Goal: Information Seeking & Learning: Learn about a topic

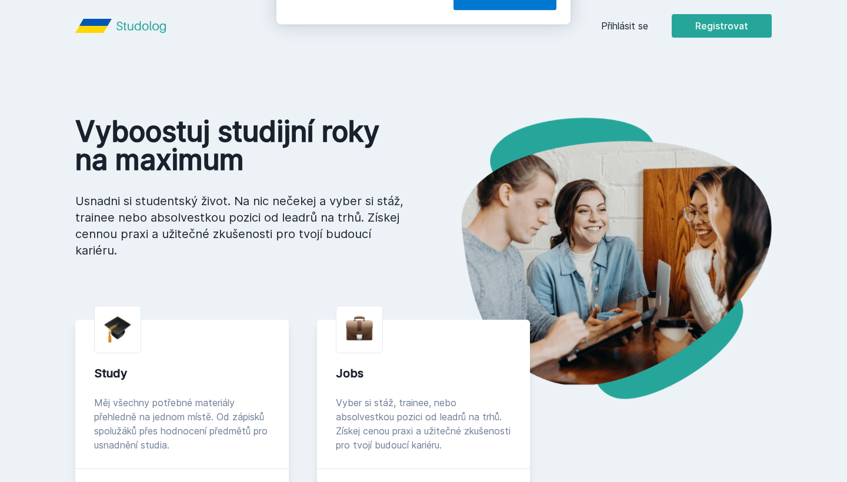
click at [636, 29] on div "[PERSON_NAME] dostávat tipy ohledně studia, nových testů, hodnocení učitelů a p…" at bounding box center [423, 52] width 847 height 105
click at [422, 78] on button "Ne" at bounding box center [426, 75] width 42 height 29
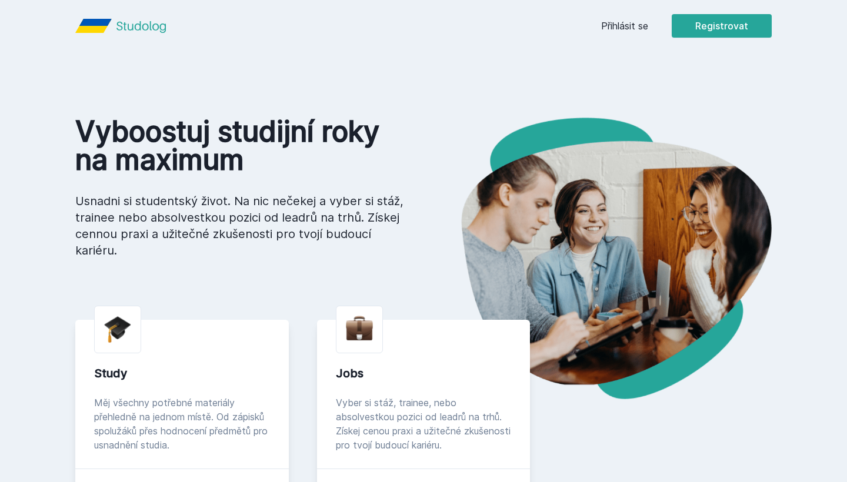
click at [619, 19] on link "Přihlásit se" at bounding box center [624, 26] width 47 height 14
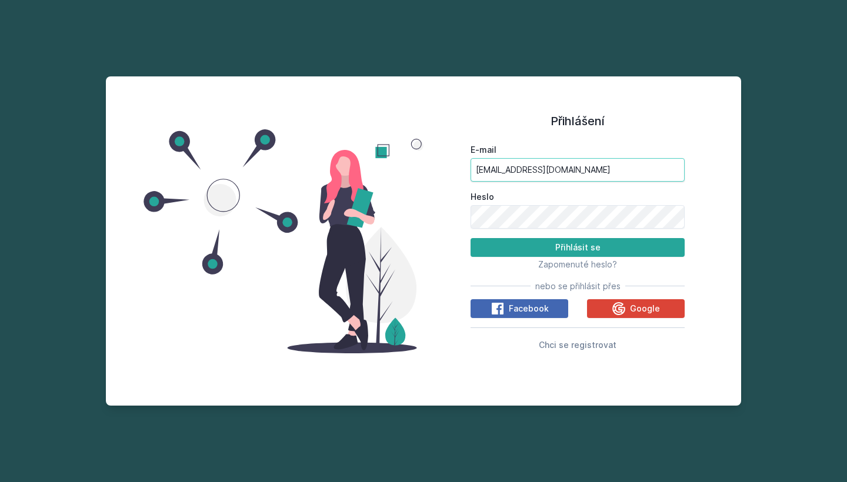
type input "[EMAIL_ADDRESS][DOMAIN_NAME]"
click at [612, 252] on button "Přihlásit se" at bounding box center [578, 247] width 214 height 19
click at [574, 247] on button "Přihlásit se" at bounding box center [578, 247] width 214 height 19
click at [588, 242] on button "Přihlásit se" at bounding box center [578, 247] width 214 height 19
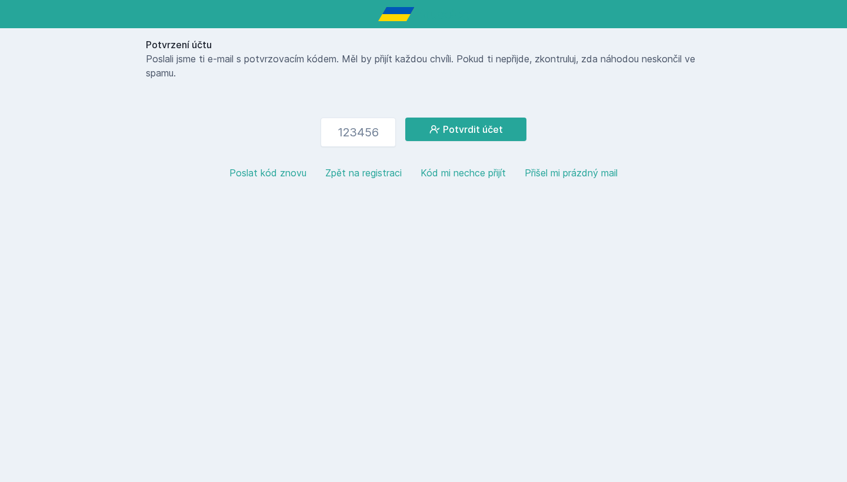
click at [374, 179] on button "Zpět na registraci" at bounding box center [363, 173] width 76 height 14
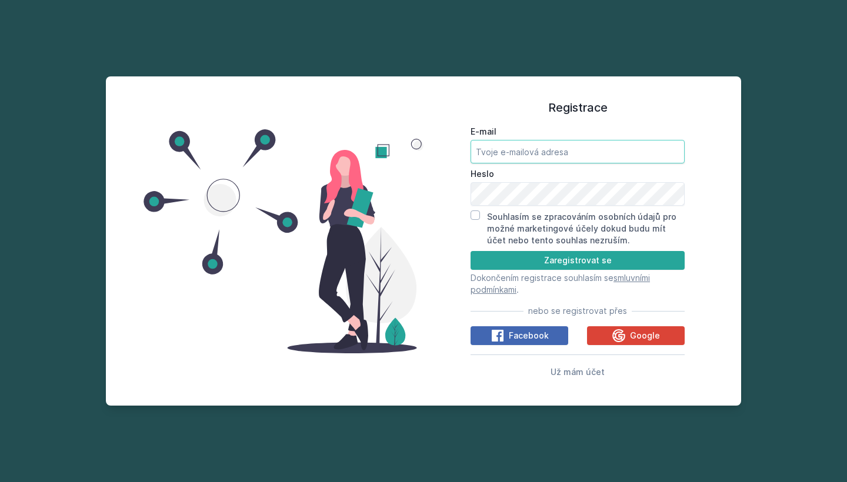
click at [561, 157] on input "E-mail" at bounding box center [578, 152] width 214 height 24
type input "[EMAIL_ADDRESS][DOMAIN_NAME]"
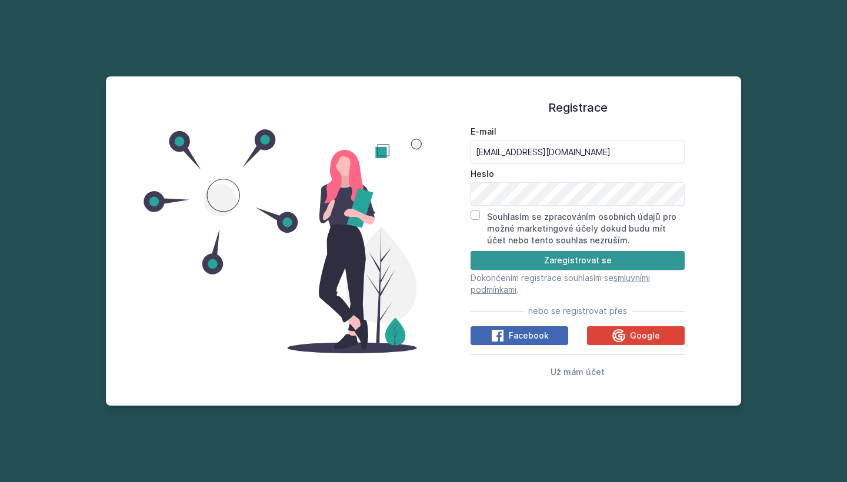
click at [668, 264] on button "Zaregistrovat se" at bounding box center [578, 260] width 214 height 19
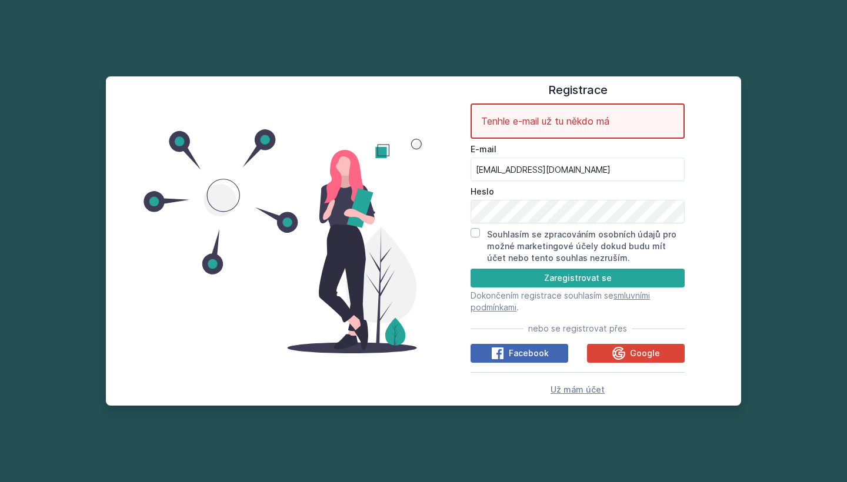
click at [585, 394] on span "Už mám účet" at bounding box center [578, 390] width 54 height 10
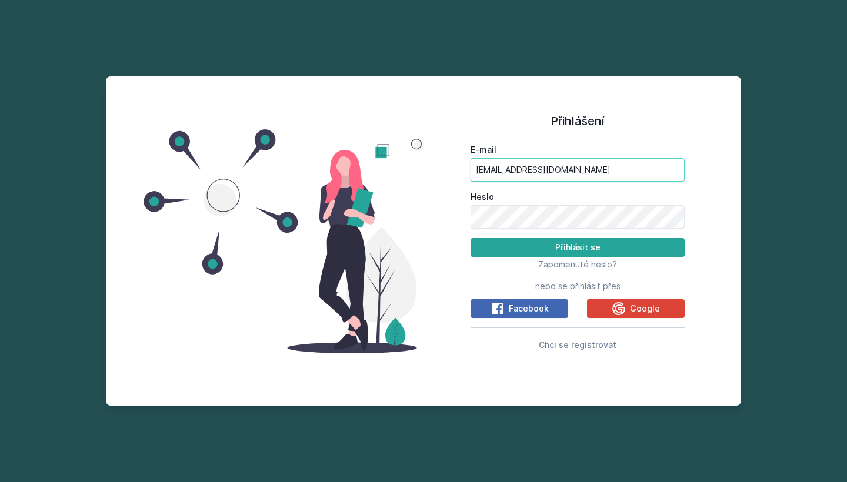
type input "[EMAIL_ADDRESS][DOMAIN_NAME]"
click at [645, 248] on button "Přihlásit se" at bounding box center [578, 247] width 214 height 19
click at [547, 254] on button "Přihlásit se" at bounding box center [578, 247] width 214 height 19
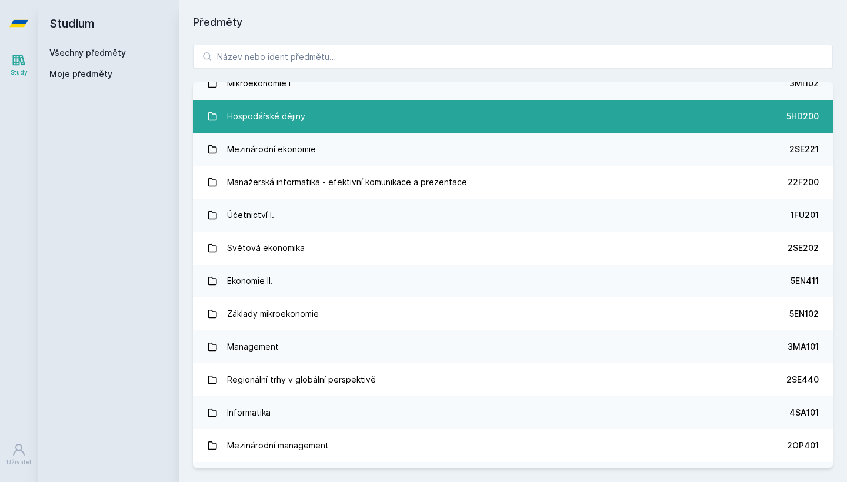
scroll to position [284, 0]
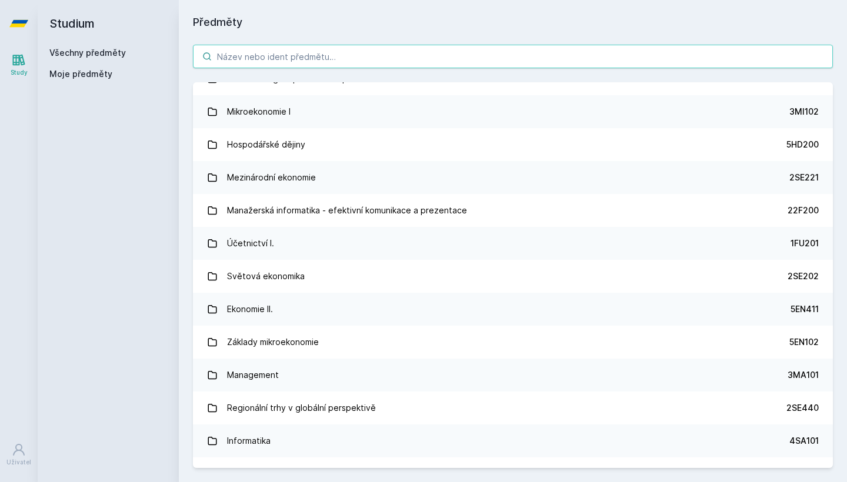
click at [351, 52] on input "search" at bounding box center [513, 57] width 640 height 24
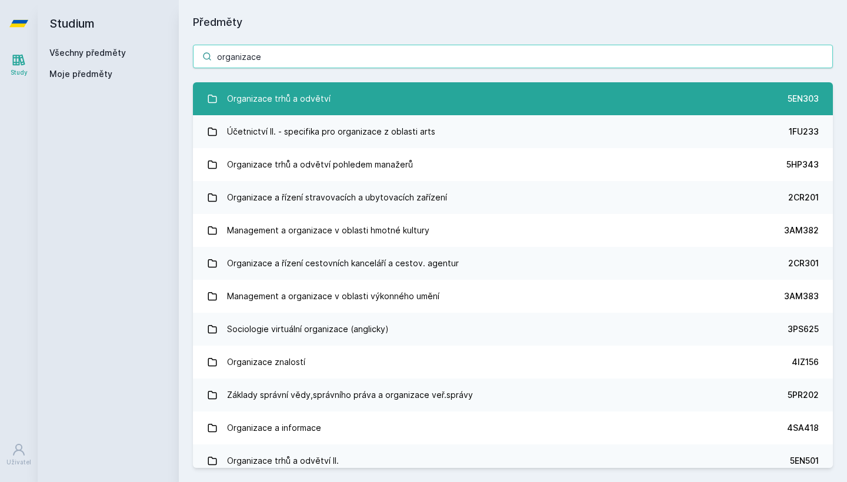
scroll to position [0, 0]
type input "organizace"
click at [367, 104] on link "Organizace trhů a odvětví 5EN303" at bounding box center [513, 98] width 640 height 33
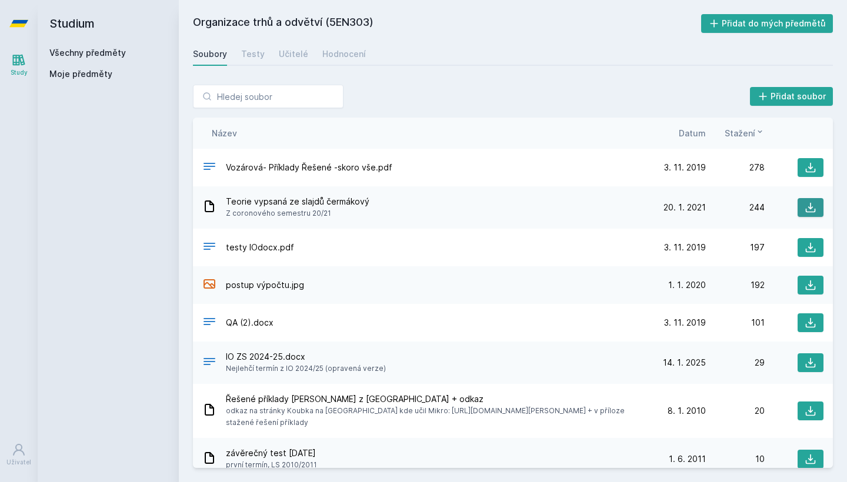
click at [819, 204] on button at bounding box center [811, 207] width 26 height 19
click at [807, 211] on icon at bounding box center [811, 208] width 12 height 12
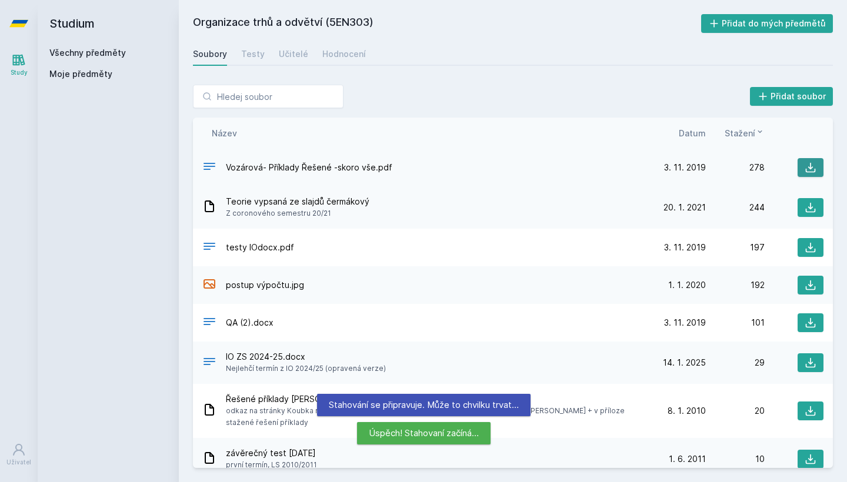
click at [812, 166] on icon at bounding box center [811, 168] width 12 height 12
